Goal: Download file/media

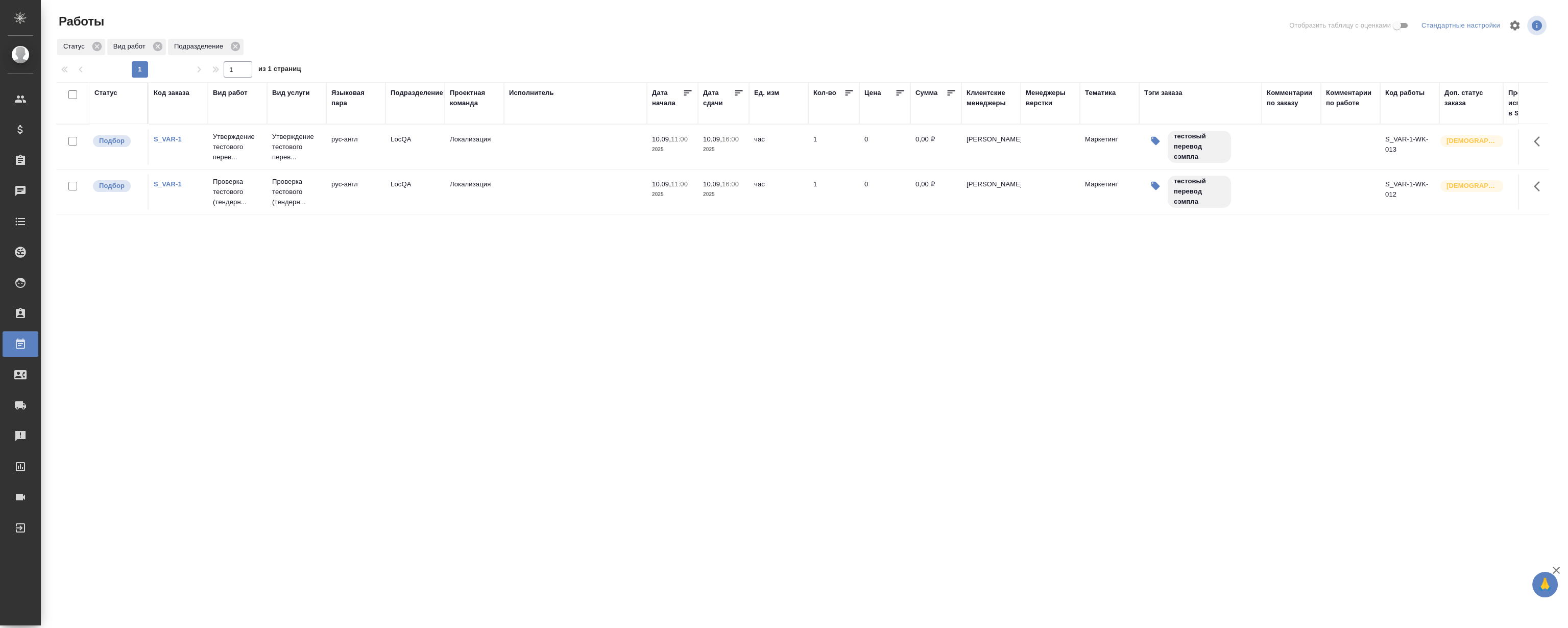
click at [175, 138] on link "S_VAR-1" at bounding box center [167, 139] width 28 height 8
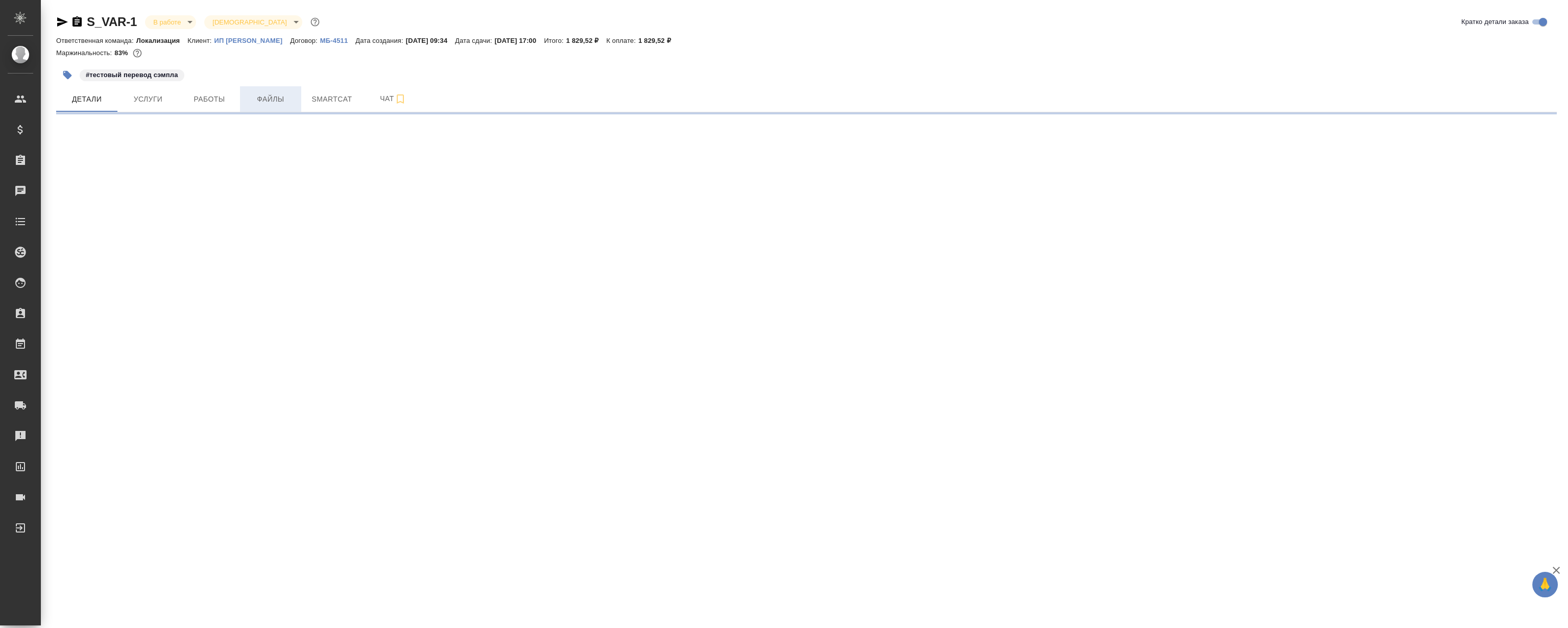
select select "RU"
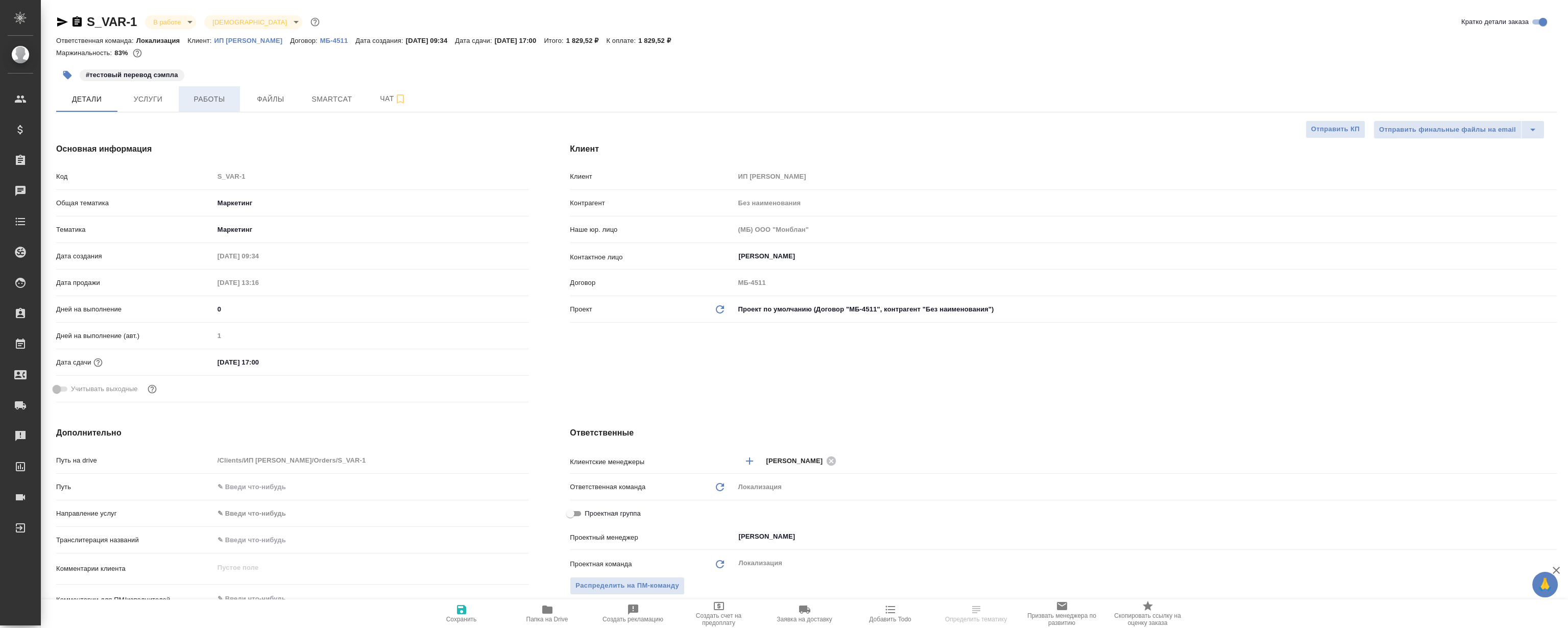
type textarea "x"
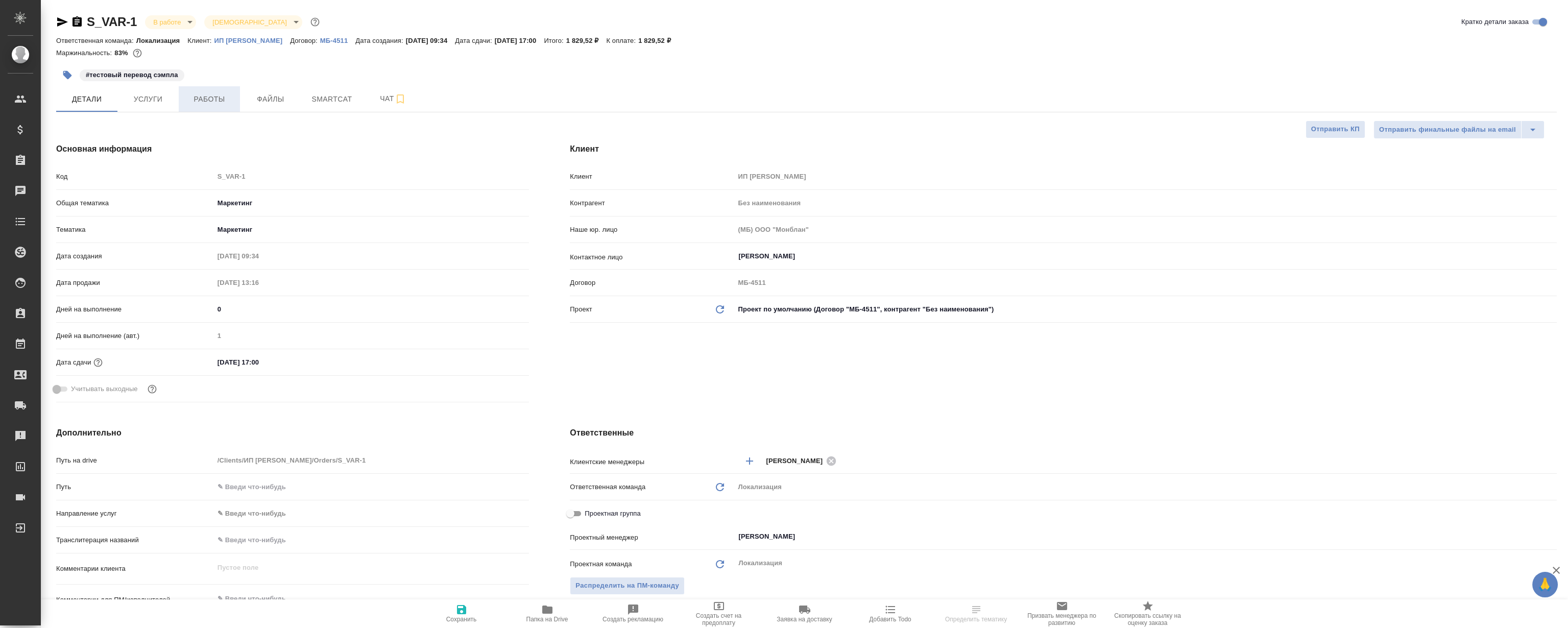
type textarea "x"
click at [218, 96] on span "Работы" at bounding box center [209, 99] width 49 height 13
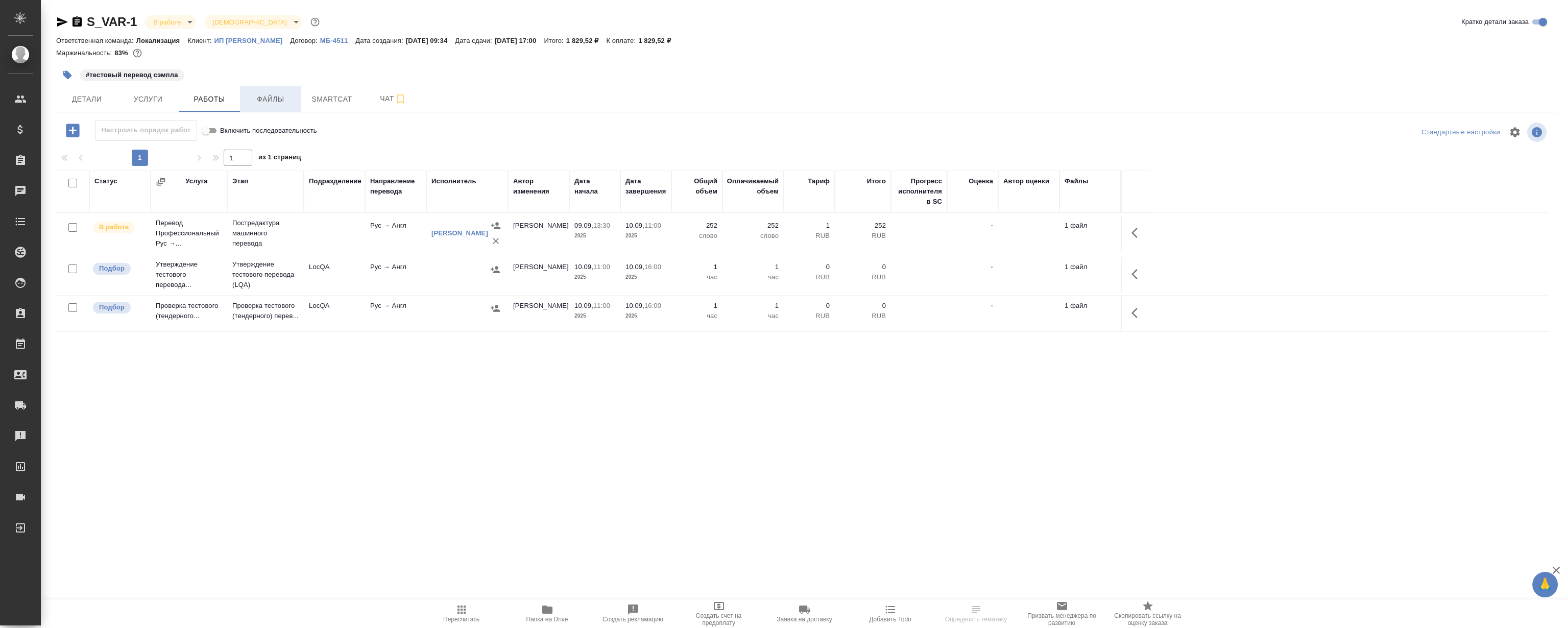
click at [286, 101] on span "Файлы" at bounding box center [270, 99] width 49 height 13
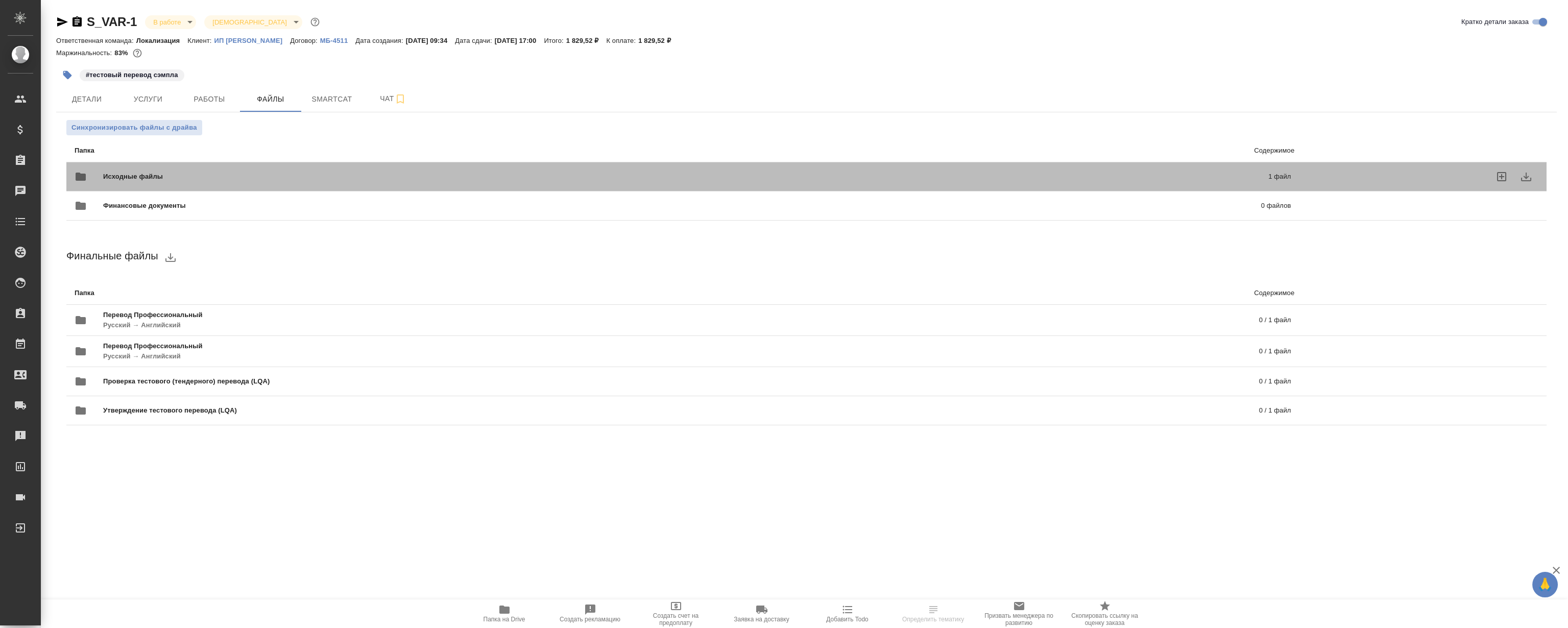
click at [345, 158] on div "Исходные файлы 1 файл" at bounding box center [683, 176] width 1237 height 45
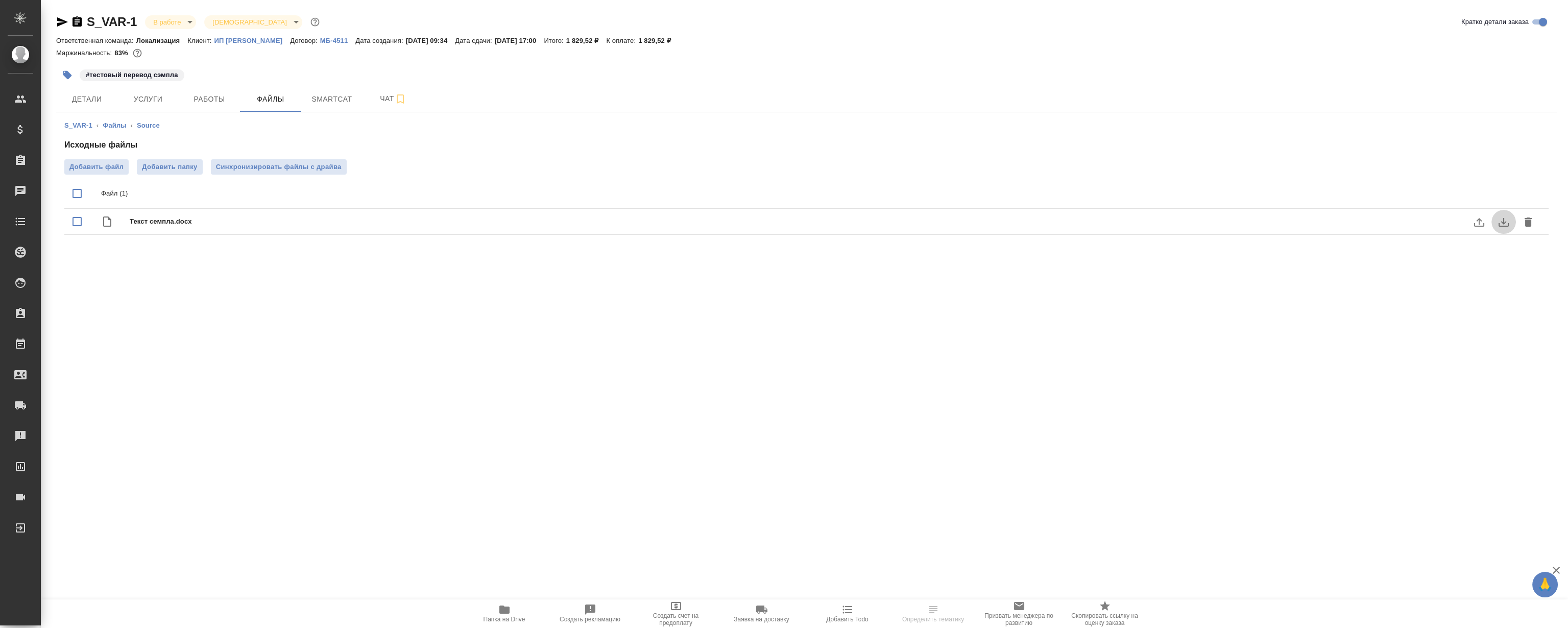
click at [1499, 219] on icon "download" at bounding box center [1503, 222] width 12 height 12
click at [77, 94] on span "Детали" at bounding box center [86, 99] width 49 height 13
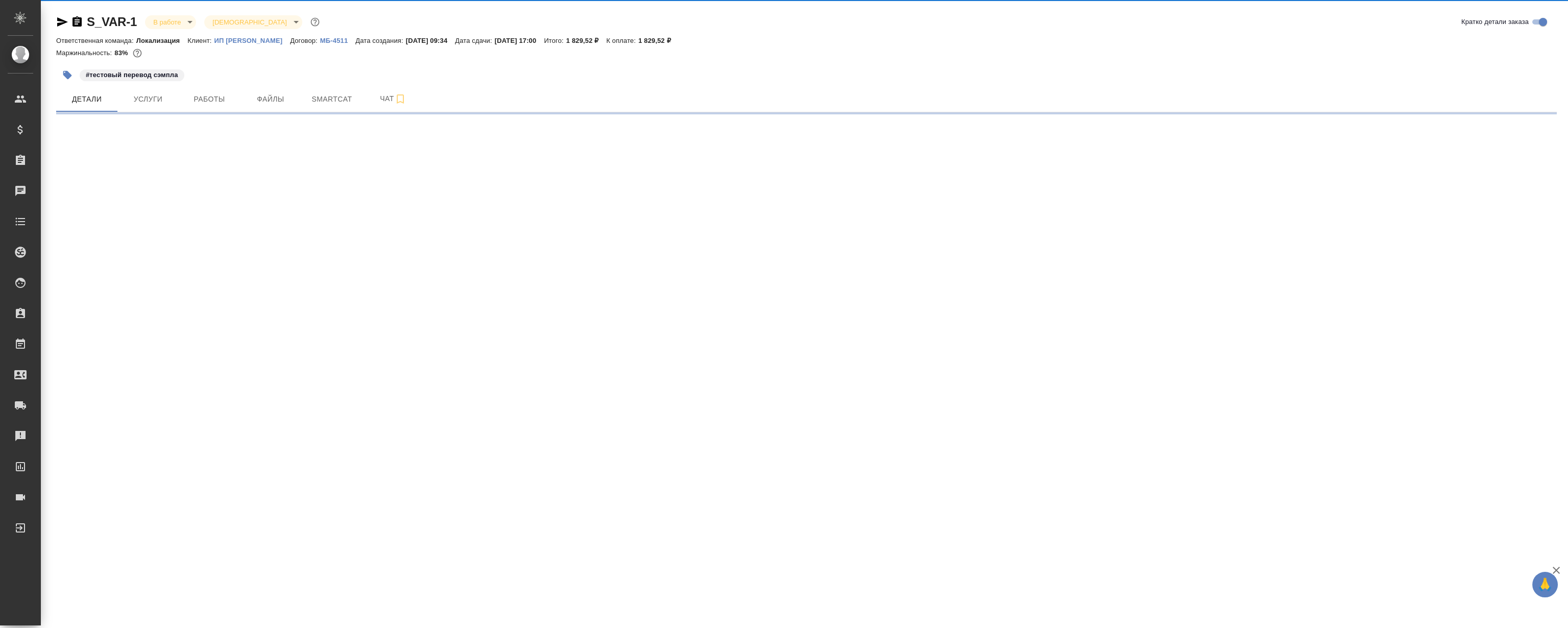
select select "RU"
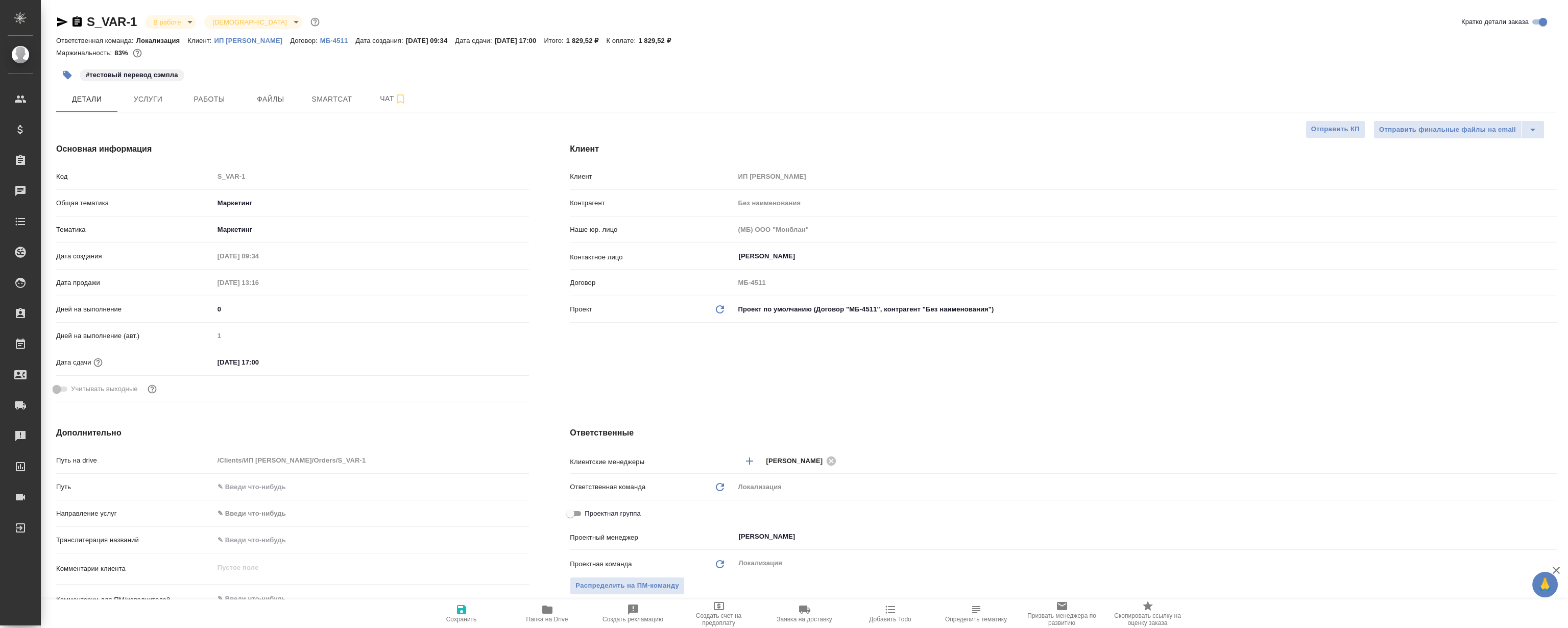
type textarea "x"
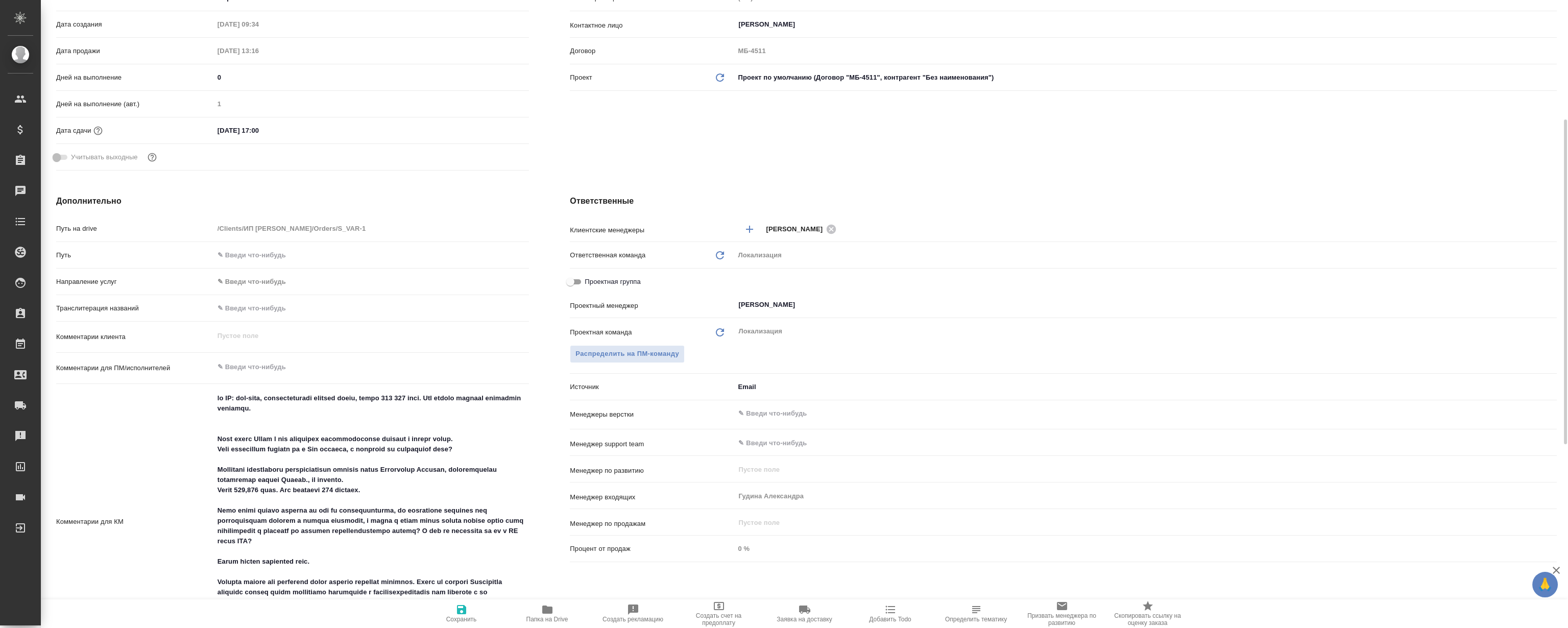
scroll to position [371, 0]
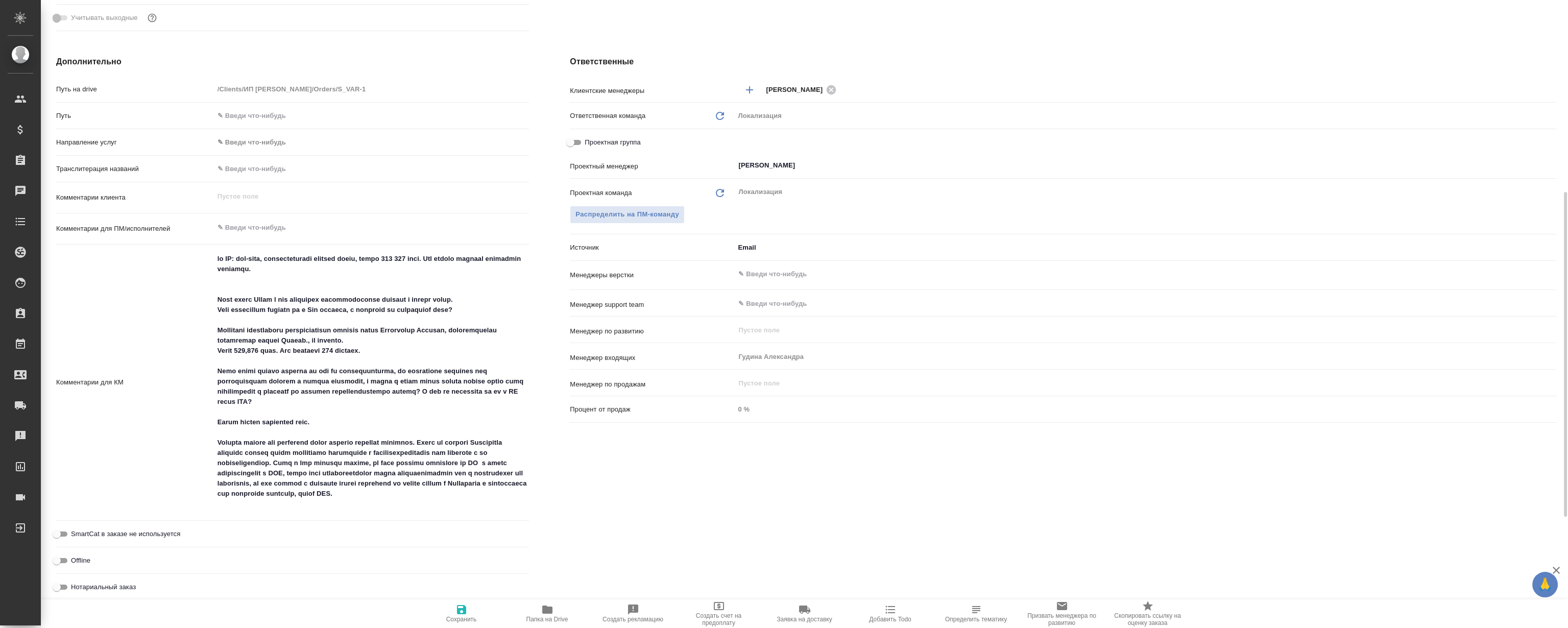
type textarea "x"
